Goal: Task Accomplishment & Management: Manage account settings

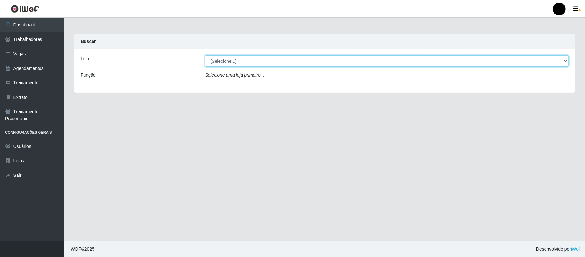
click at [566, 62] on select "[Selecione...] SuperFácil Atacado - Emaús" at bounding box center [387, 60] width 364 height 11
click at [25, 29] on link "Dashboard" at bounding box center [32, 25] width 64 height 14
click at [32, 27] on link "Dashboard" at bounding box center [32, 25] width 64 height 14
click at [32, 35] on link "Trabalhadores" at bounding box center [32, 39] width 64 height 14
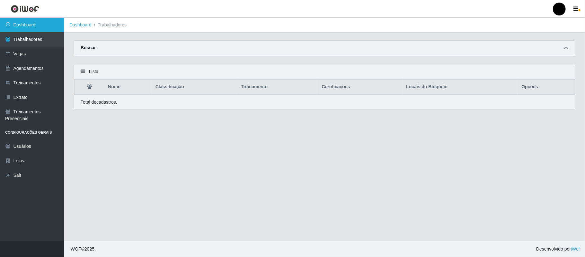
click at [31, 23] on link "Dashboard" at bounding box center [32, 25] width 64 height 14
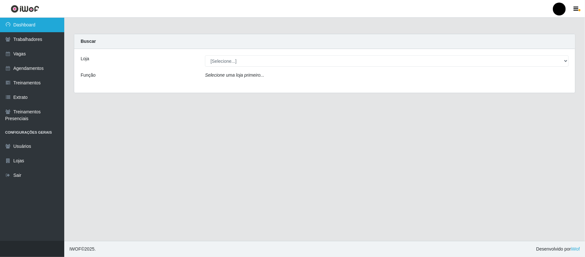
click at [31, 23] on link "Dashboard" at bounding box center [32, 25] width 64 height 14
click at [566, 60] on select "[Selecione...] SuperFácil Atacado - Emaús" at bounding box center [387, 60] width 364 height 11
select select "407"
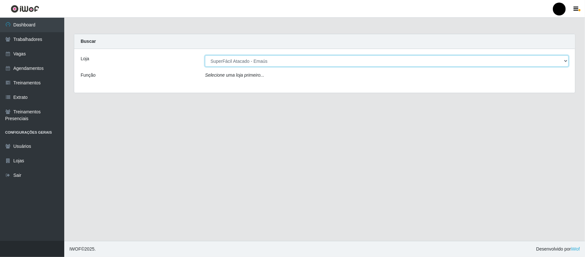
click at [205, 55] on select "[Selecione...] SuperFácil Atacado - Emaús" at bounding box center [387, 60] width 364 height 11
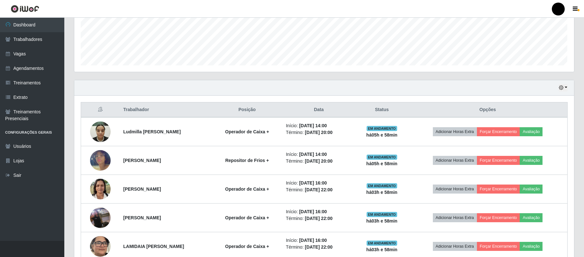
scroll to position [171, 0]
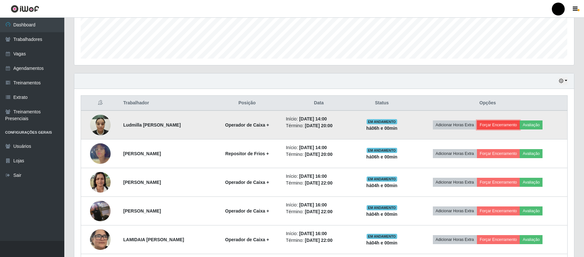
click at [514, 127] on button "Forçar Encerramento" at bounding box center [498, 124] width 43 height 9
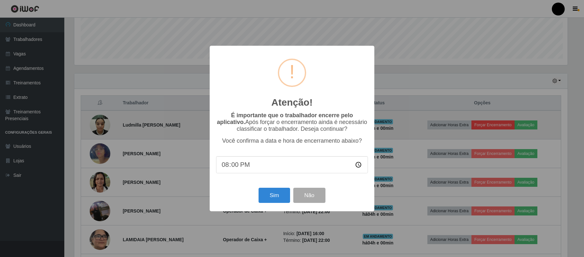
scroll to position [134, 494]
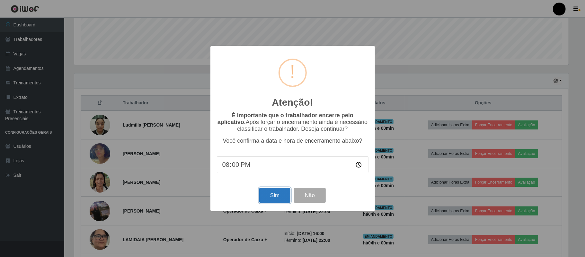
click at [271, 194] on button "Sim" at bounding box center [274, 194] width 31 height 15
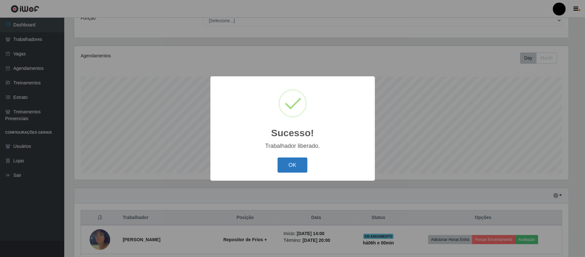
click at [297, 158] on button "OK" at bounding box center [293, 164] width 30 height 15
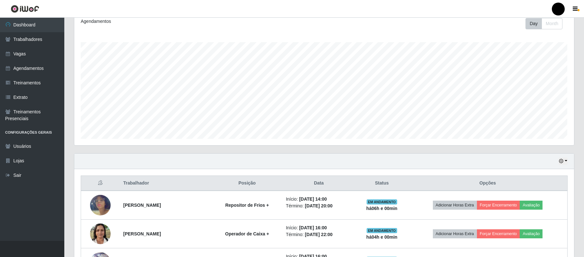
scroll to position [185, 0]
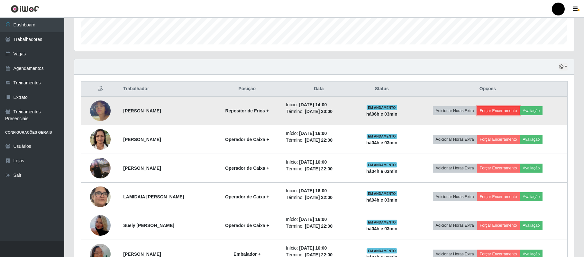
click at [503, 112] on button "Forçar Encerramento" at bounding box center [498, 110] width 43 height 9
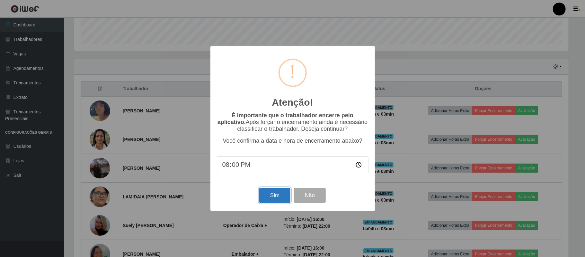
click at [262, 199] on button "Sim" at bounding box center [274, 194] width 31 height 15
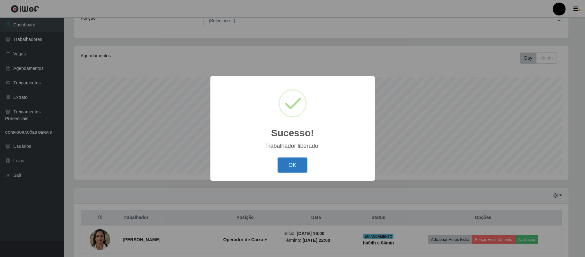
click at [290, 166] on button "OK" at bounding box center [293, 164] width 30 height 15
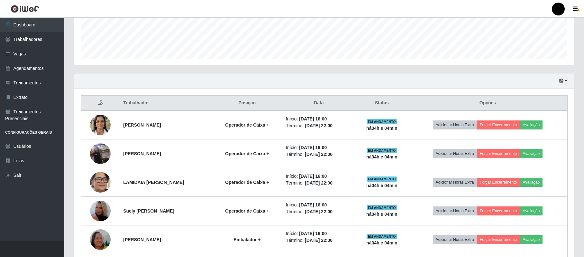
scroll to position [343, 0]
